Goal: Transaction & Acquisition: Obtain resource

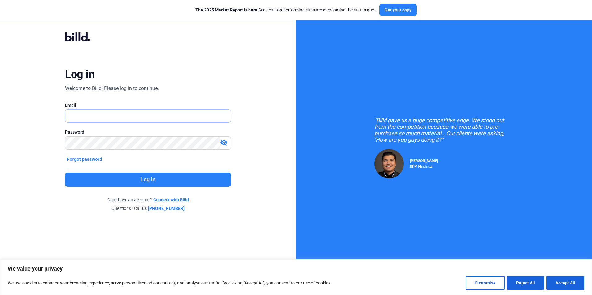
type input "[EMAIL_ADDRESS][DOMAIN_NAME]"
click at [159, 177] on button "Log in" at bounding box center [148, 180] width 166 height 14
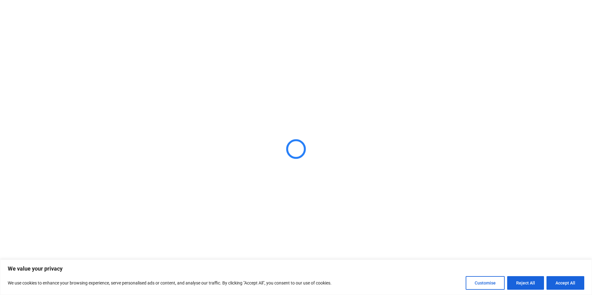
click at [570, 285] on button "Accept All" at bounding box center [565, 283] width 38 height 14
checkbox input "true"
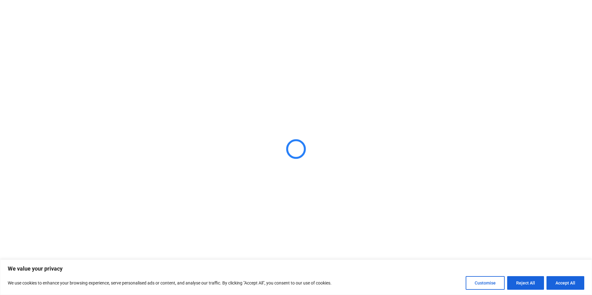
checkbox input "true"
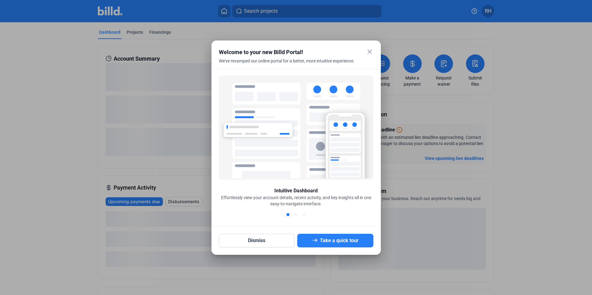
click at [370, 50] on mat-icon "close" at bounding box center [369, 51] width 7 height 7
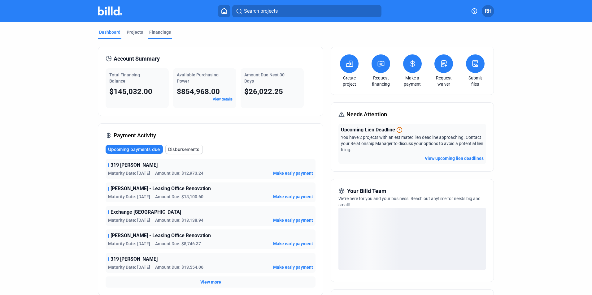
click at [155, 32] on div "Financings" at bounding box center [160, 32] width 22 height 6
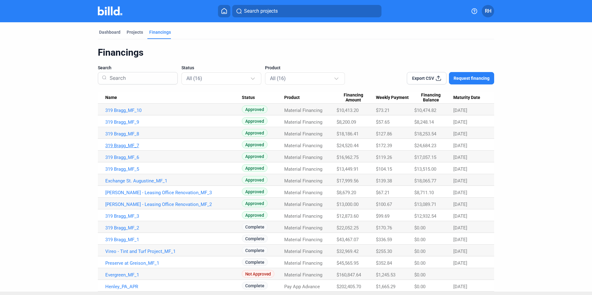
click at [129, 146] on link "319 Bragg_MF_7" at bounding box center [173, 146] width 137 height 6
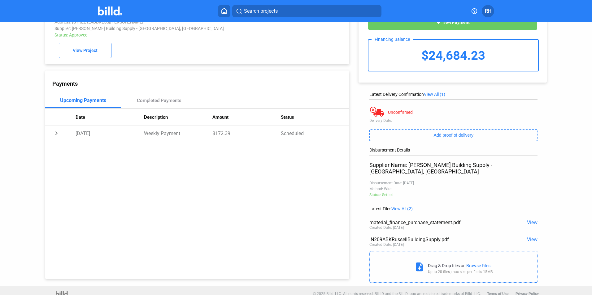
scroll to position [24, 0]
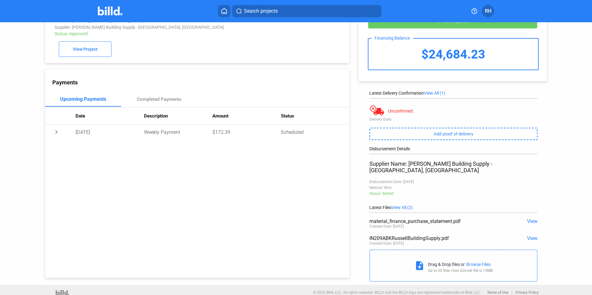
click at [530, 236] on span "View" at bounding box center [532, 239] width 11 height 6
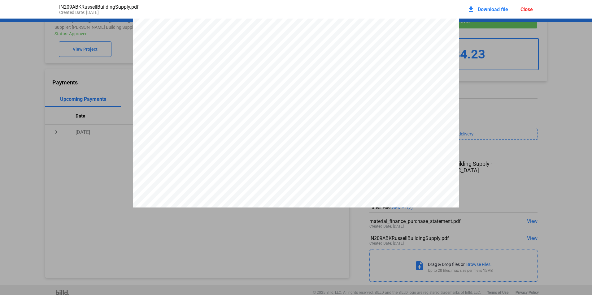
scroll to position [49, 0]
click at [499, 78] on div "**********" at bounding box center [296, 95] width 592 height 251
drag, startPoint x: 538, startPoint y: 49, endPoint x: 534, endPoint y: 20, distance: 29.5
click at [538, 47] on div "**********" at bounding box center [296, 144] width 592 height 251
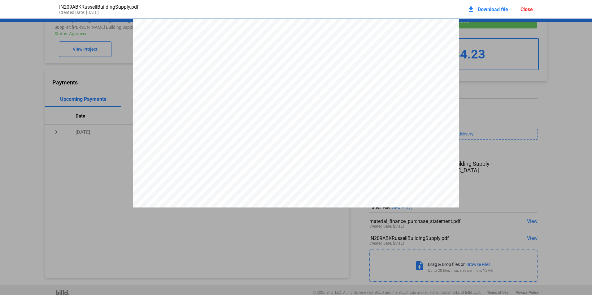
click at [527, 11] on div "Close" at bounding box center [526, 10] width 12 height 6
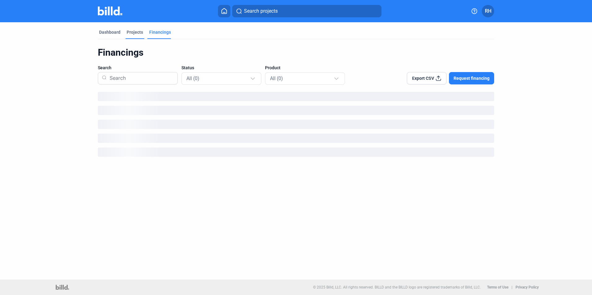
click at [137, 31] on div "Projects" at bounding box center [135, 32] width 16 height 6
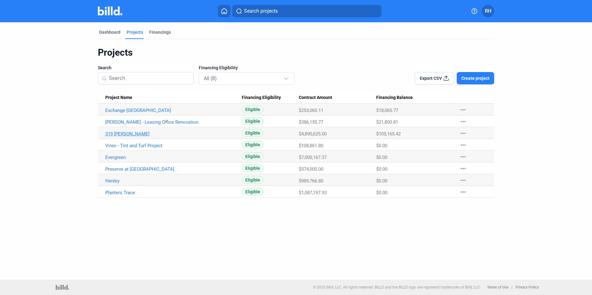
click at [118, 135] on link "319 [PERSON_NAME]" at bounding box center [173, 134] width 137 height 6
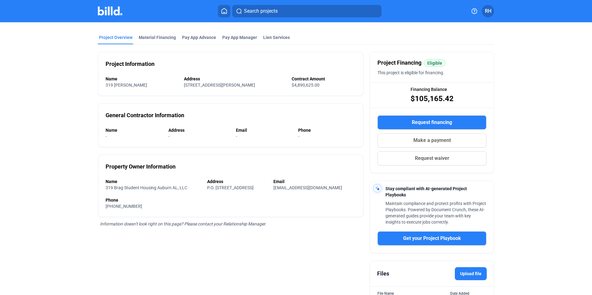
scroll to position [22, 0]
click at [112, 40] on div "Project Overview" at bounding box center [115, 37] width 33 height 6
click at [146, 37] on div "Material Financing" at bounding box center [157, 37] width 37 height 6
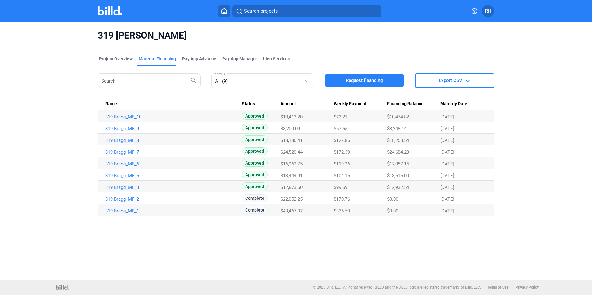
click at [118, 200] on link "319 Bragg_MF_2" at bounding box center [173, 200] width 137 height 6
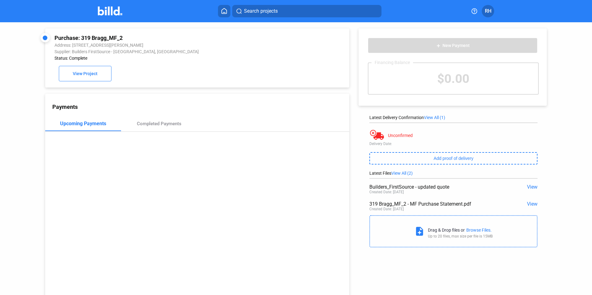
click at [527, 206] on span "View" at bounding box center [532, 204] width 11 height 6
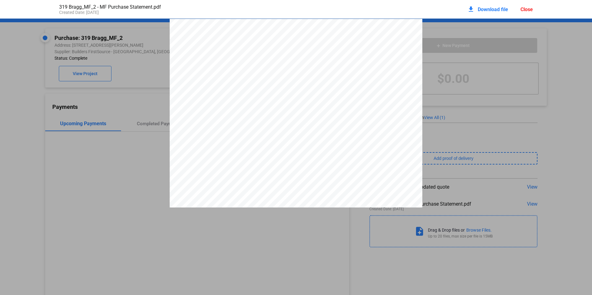
scroll to position [3, 0]
drag, startPoint x: 445, startPoint y: 61, endPoint x: 462, endPoint y: 3, distance: 60.4
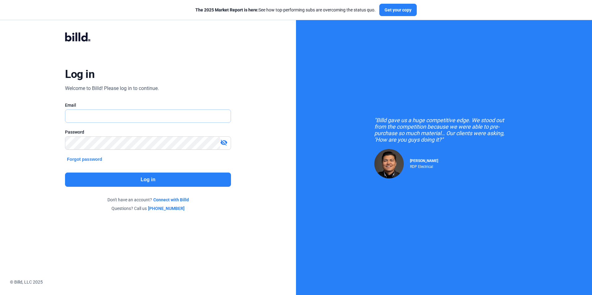
type input "[EMAIL_ADDRESS][DOMAIN_NAME]"
click at [137, 180] on button "Log in" at bounding box center [148, 180] width 166 height 14
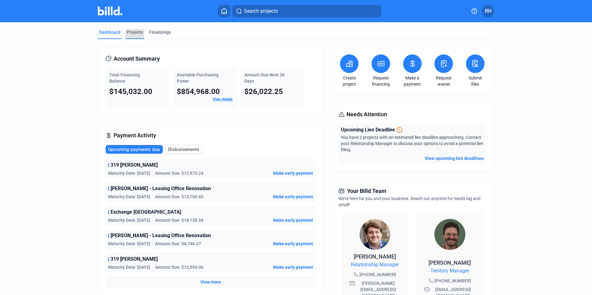
click at [137, 34] on div "Projects" at bounding box center [135, 32] width 16 height 6
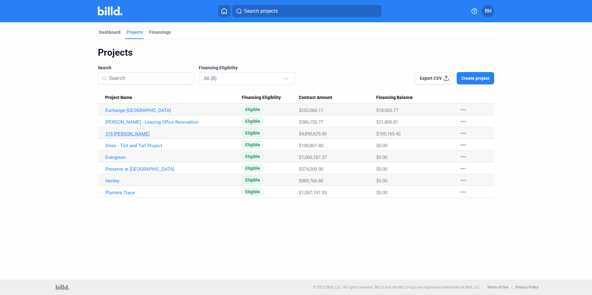
click at [119, 134] on link "319 [PERSON_NAME]" at bounding box center [173, 134] width 137 height 6
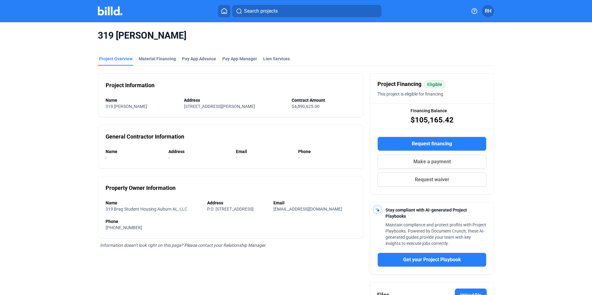
click at [438, 144] on span "Request financing" at bounding box center [432, 143] width 40 height 7
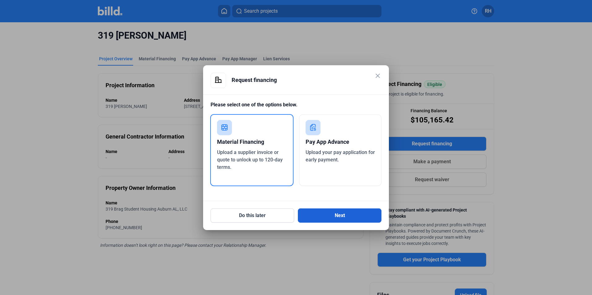
click at [350, 215] on button "Next" at bounding box center [340, 216] width 84 height 14
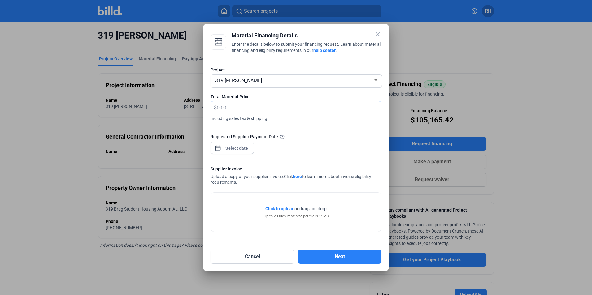
click at [269, 106] on input "text" at bounding box center [299, 108] width 164 height 12
type input "21,437.81"
click at [237, 150] on div "close Material Financing Details Enter the details below to submit your financi…" at bounding box center [296, 147] width 592 height 295
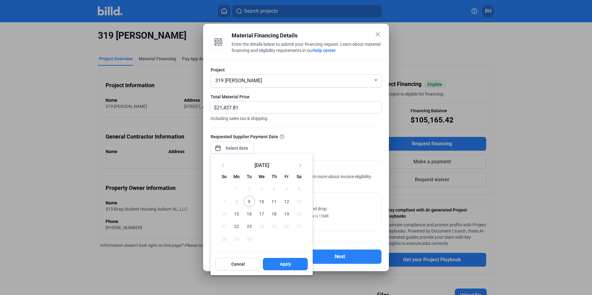
click at [249, 202] on span "9" at bounding box center [249, 201] width 11 height 11
click at [284, 264] on span "Apply" at bounding box center [285, 264] width 11 height 6
type input "Sep 09, 2025"
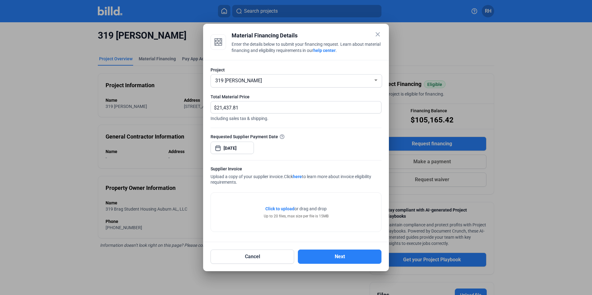
click at [285, 208] on span "Click to upload" at bounding box center [279, 209] width 29 height 5
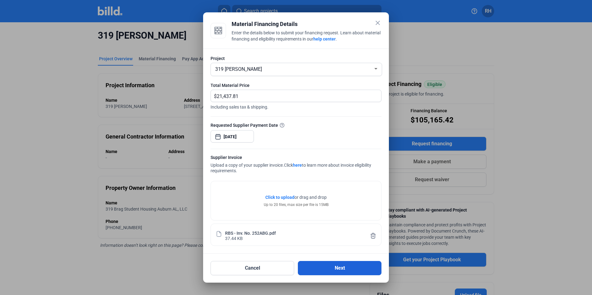
click at [346, 271] on button "Next" at bounding box center [340, 268] width 84 height 14
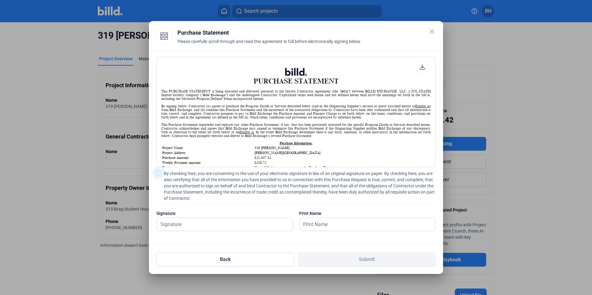
click at [158, 174] on span at bounding box center [158, 173] width 5 height 5
click at [0, 0] on input "By checking here, you are consenting to the use of your electronic signature in…" at bounding box center [0, 0] width 0 height 0
drag, startPoint x: 193, startPoint y: 230, endPoint x: 361, endPoint y: 193, distance: 172.8
click at [361, 193] on span "By checking here, you are consenting to the use of your electronic signature in…" at bounding box center [300, 186] width 272 height 31
click at [0, 0] on input "By checking here, you are consenting to the use of your electronic signature in…" at bounding box center [0, 0] width 0 height 0
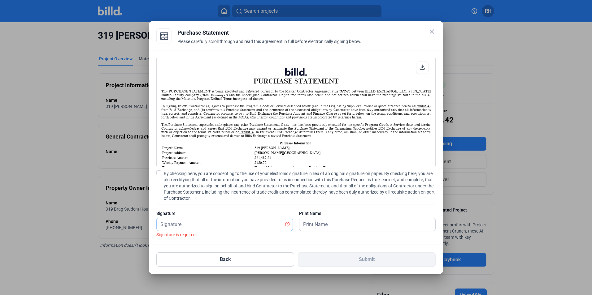
click at [197, 227] on input "text" at bounding box center [221, 224] width 129 height 13
type input "[PERSON_NAME]"
click at [160, 172] on span at bounding box center [158, 173] width 5 height 5
click at [0, 0] on input "By checking here, you are consenting to the use of your electronic signature in…" at bounding box center [0, 0] width 0 height 0
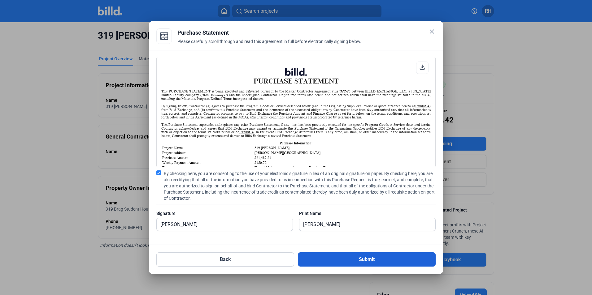
click at [342, 256] on button "Submit" at bounding box center [367, 260] width 138 height 14
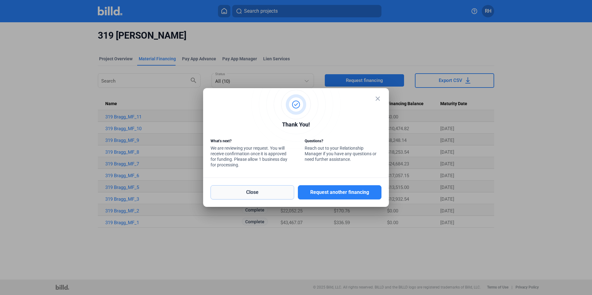
click at [276, 197] on button "Close" at bounding box center [253, 192] width 84 height 14
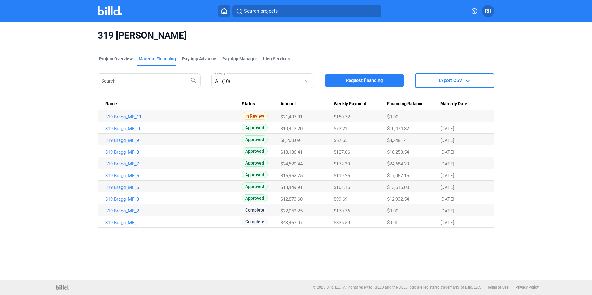
click at [486, 10] on span "RH" at bounding box center [488, 10] width 7 height 7
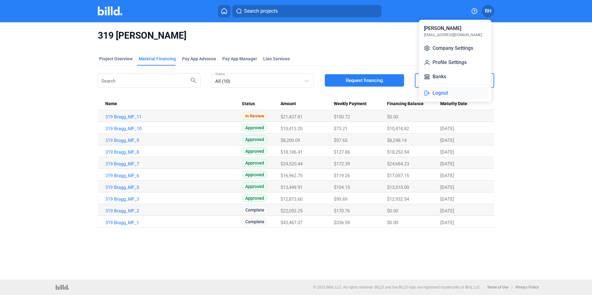
click at [438, 90] on button "Logout" at bounding box center [454, 93] width 67 height 12
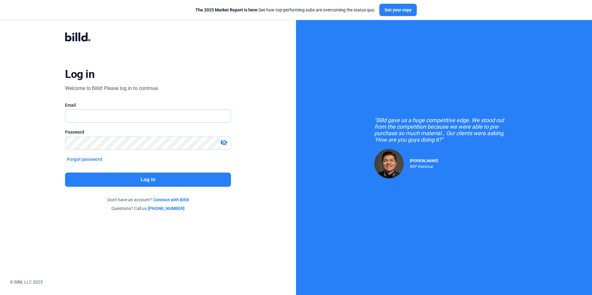
type input "[EMAIL_ADDRESS][DOMAIN_NAME]"
